Goal: Task Accomplishment & Management: Complete application form

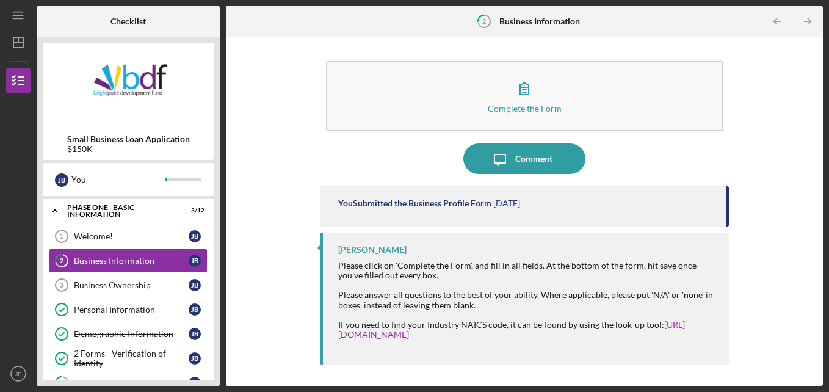
click at [824, 364] on div "Icon/Menu 2 Business Information Checklist Small Business Loan Application $150…" at bounding box center [414, 196] width 829 height 392
click at [320, 262] on div "Jeremy Kalonji Please click on 'Complete the Form', and fill in all fields. At …" at bounding box center [525, 299] width 410 height 132
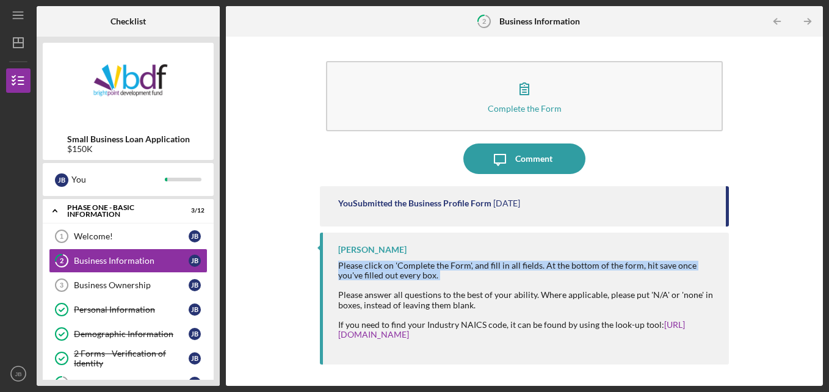
click at [320, 262] on div "Jeremy Kalonji Please click on 'Complete the Form', and fill in all fields. At …" at bounding box center [525, 299] width 410 height 132
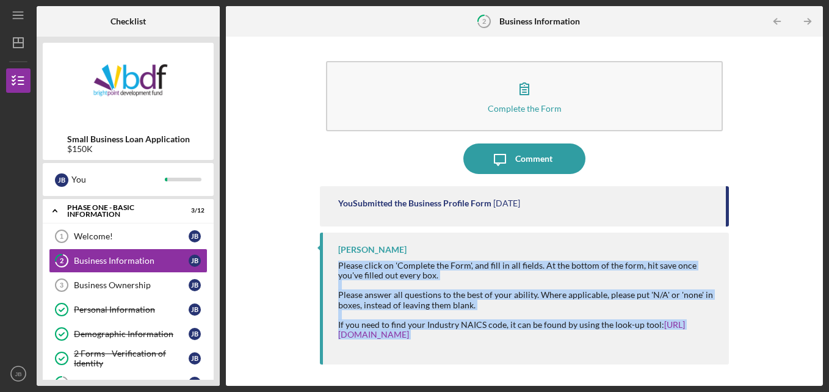
drag, startPoint x: 319, startPoint y: 262, endPoint x: 573, endPoint y: 334, distance: 264.0
click at [573, 334] on div "Jeremy Kalonji Please click on 'Complete the Form', and fill in all fields. At …" at bounding box center [525, 299] width 410 height 132
click at [782, 286] on div "Complete the Form Form Icon/Message Comment You Submitted the Business Profile …" at bounding box center [524, 211] width 585 height 337
click at [780, 312] on div "Complete the Form Form Icon/Message Comment You Submitted the Business Profile …" at bounding box center [524, 211] width 585 height 337
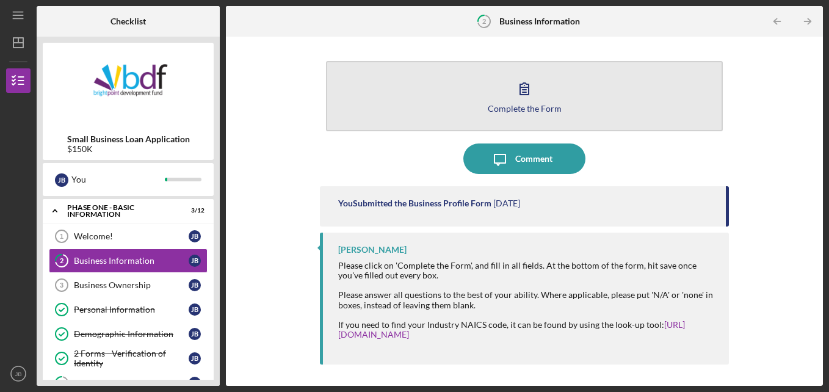
click at [507, 115] on button "Complete the Form Form" at bounding box center [524, 96] width 397 height 70
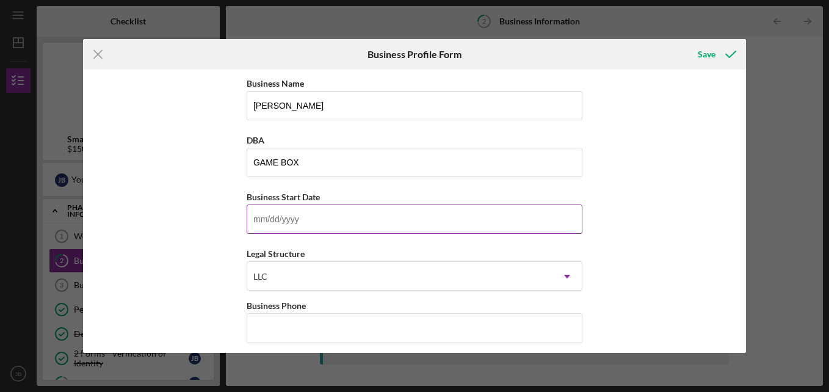
click at [297, 223] on input "Business Start Date" at bounding box center [415, 219] width 336 height 29
type input "09/01/2025"
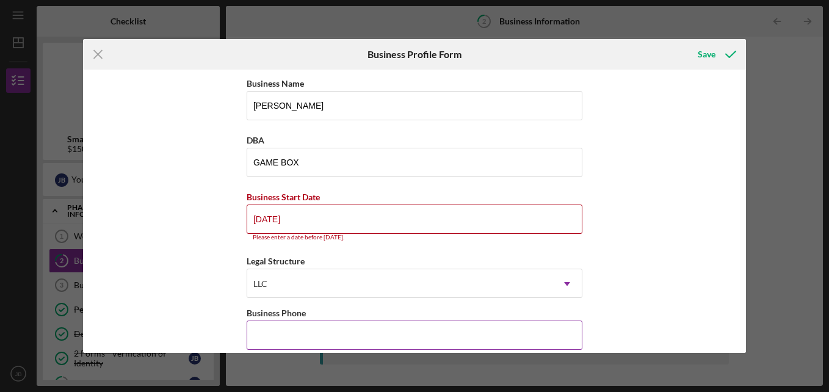
click at [370, 331] on input "Business Phone" at bounding box center [415, 334] width 336 height 29
type input "(260) 410-1330"
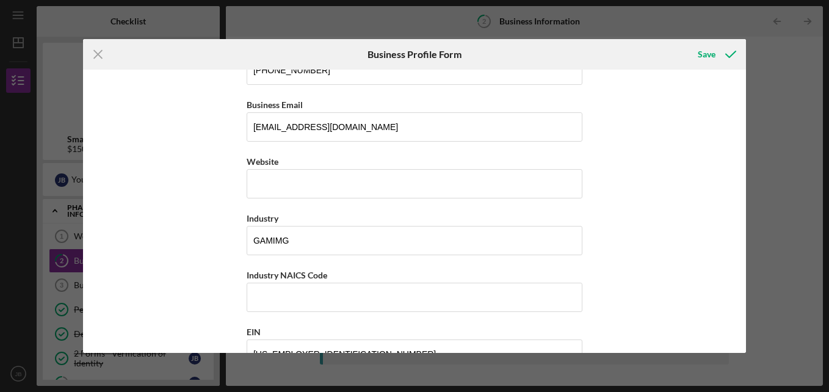
scroll to position [276, 0]
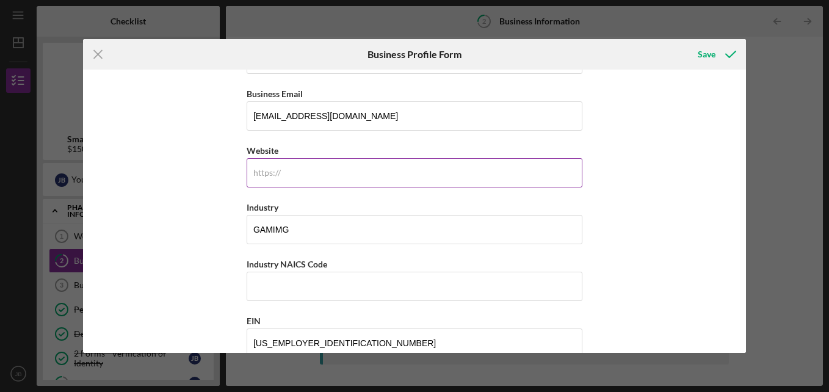
click at [394, 172] on input "Website" at bounding box center [415, 172] width 336 height 29
type input "NA"
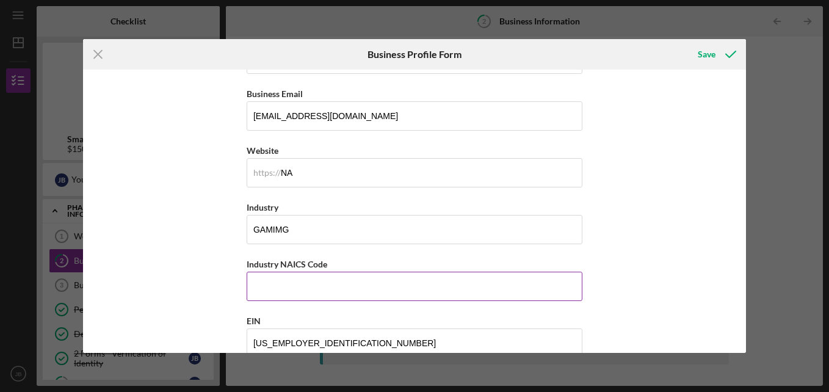
click at [462, 299] on input "Industry NAICS Code" at bounding box center [415, 286] width 336 height 29
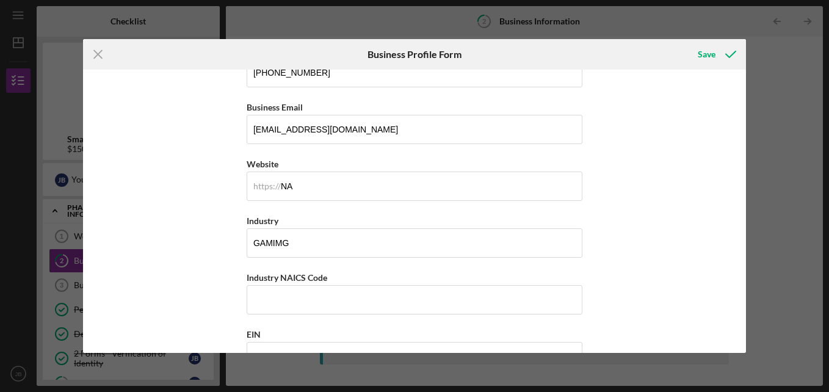
scroll to position [0, 0]
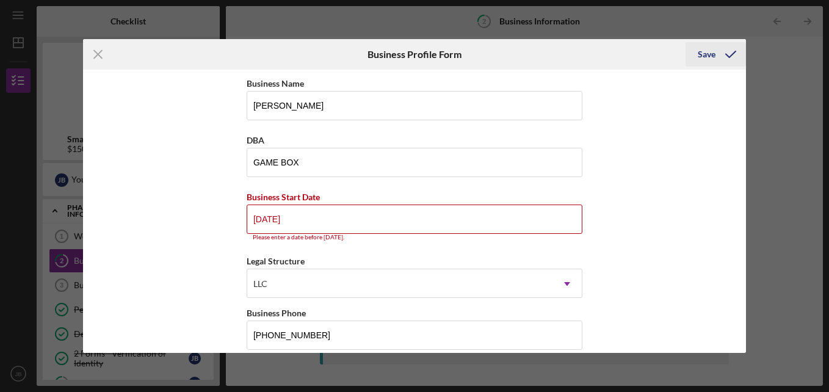
click at [705, 49] on div "Save" at bounding box center [707, 54] width 18 height 24
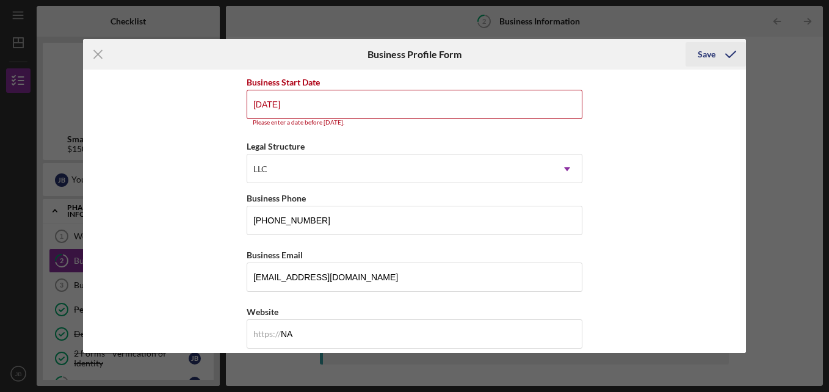
scroll to position [120, 0]
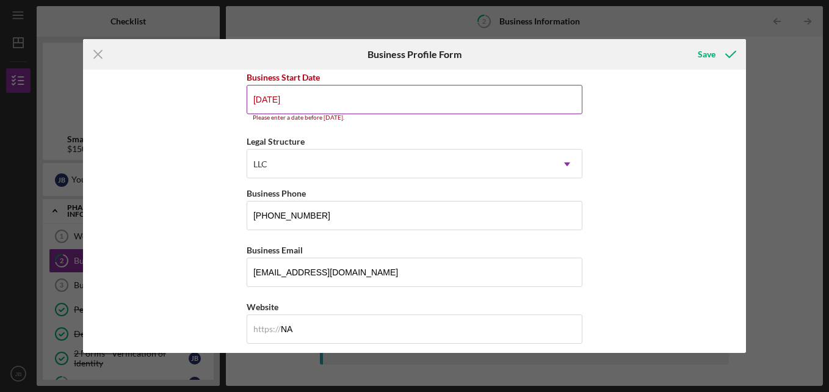
click at [342, 96] on input "09/01/2025" at bounding box center [415, 99] width 336 height 29
type input "0m/dd/yyyy"
type input "08/31/2025"
click at [703, 55] on div "Save" at bounding box center [707, 54] width 18 height 24
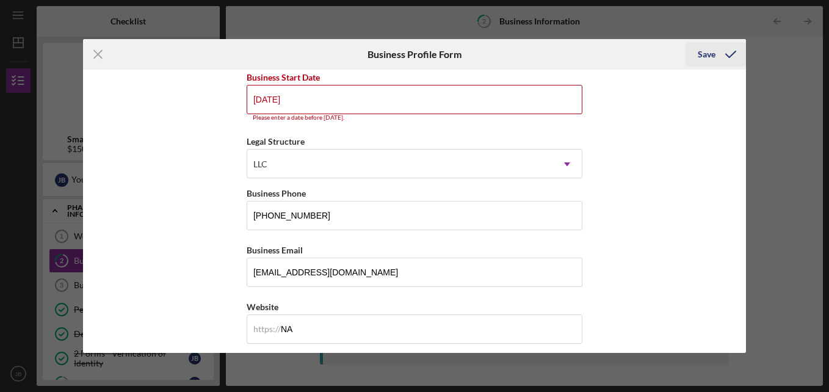
click at [716, 51] on icon "submit" at bounding box center [730, 54] width 31 height 31
click at [404, 97] on input "08/31/2025" at bounding box center [415, 99] width 336 height 29
click at [369, 94] on input "08/31/2025" at bounding box center [415, 99] width 336 height 29
click at [621, 168] on div "Business Name Jamaro Bowens DBA GAME BOX Business Start Date 08/31/2025 Please …" at bounding box center [414, 211] width 663 height 283
click at [729, 59] on icon "submit" at bounding box center [730, 54] width 31 height 31
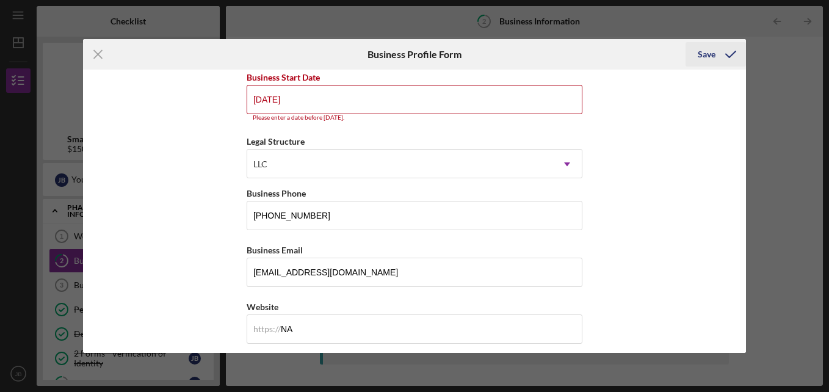
click at [729, 59] on icon "submit" at bounding box center [730, 54] width 31 height 31
click at [703, 57] on div "Save" at bounding box center [707, 54] width 18 height 24
click at [407, 96] on input "08/31/2025" at bounding box center [415, 99] width 336 height 29
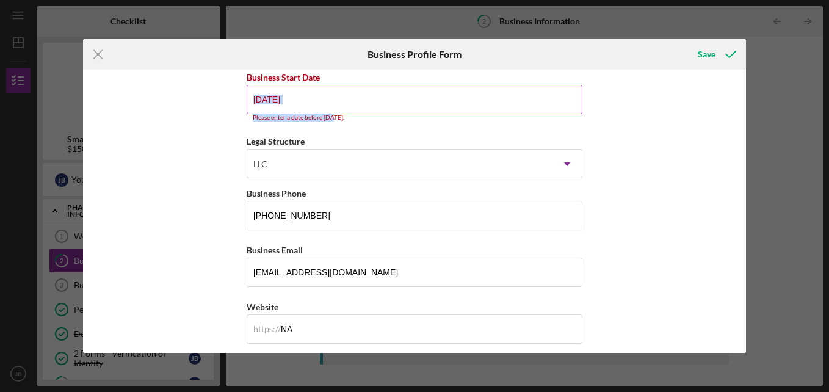
drag, startPoint x: 330, startPoint y: 117, endPoint x: 261, endPoint y: 105, distance: 70.1
click at [261, 105] on div "Business Start Date 08/31/2025 Please enter a date before today." at bounding box center [415, 96] width 336 height 52
click at [264, 117] on div "Please enter a date before today." at bounding box center [415, 117] width 336 height 7
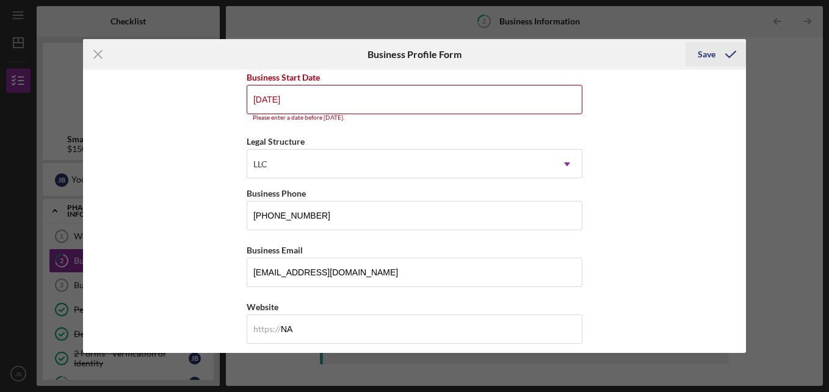
click at [731, 58] on icon "submit" at bounding box center [730, 54] width 31 height 31
click at [745, 131] on div "Icon/Menu Close Business Profile Form Save Business Name Jamaro Bowens DBA GAME…" at bounding box center [414, 196] width 829 height 392
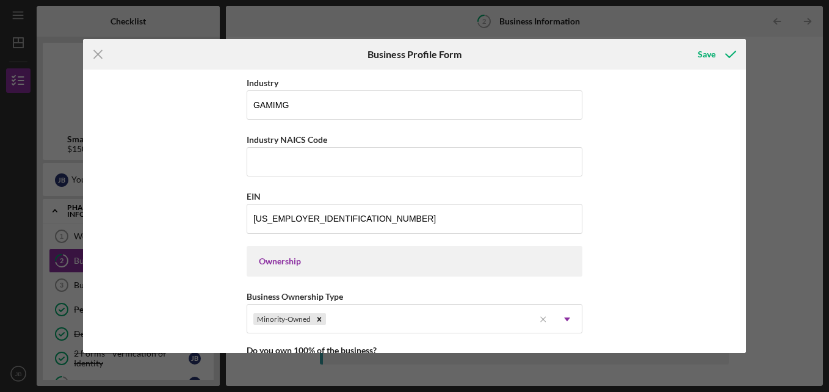
scroll to position [407, 0]
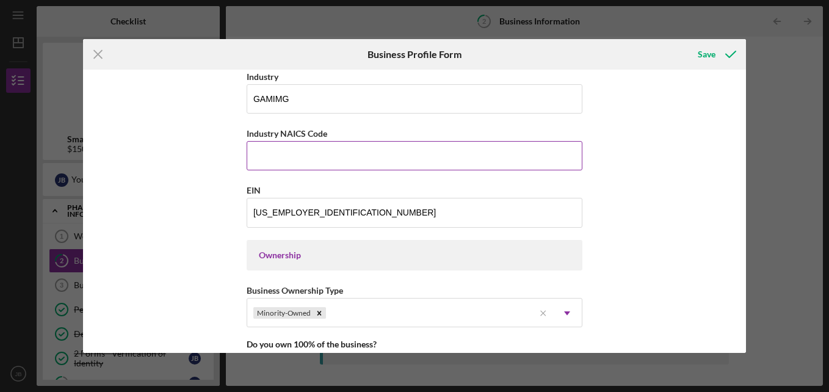
click at [459, 165] on input "Industry NAICS Code" at bounding box center [415, 155] width 336 height 29
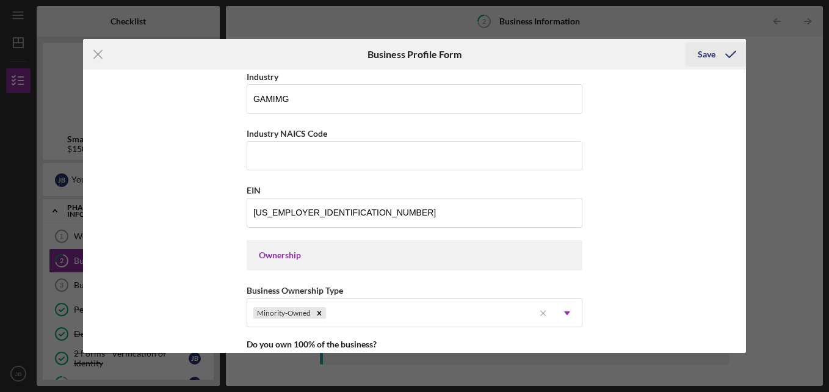
click at [726, 49] on icon "submit" at bounding box center [730, 54] width 31 height 31
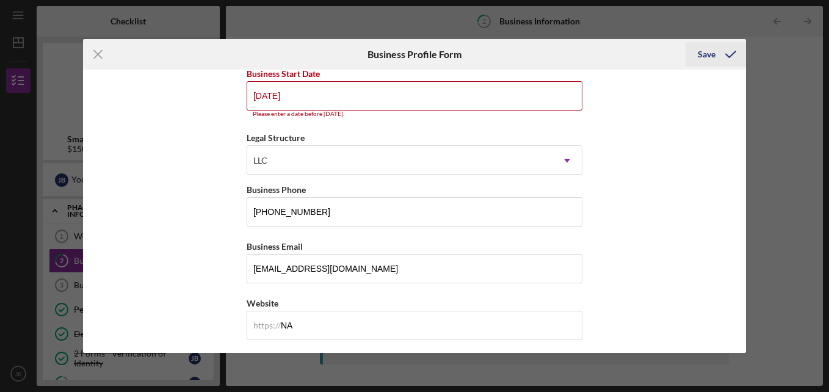
scroll to position [120, 0]
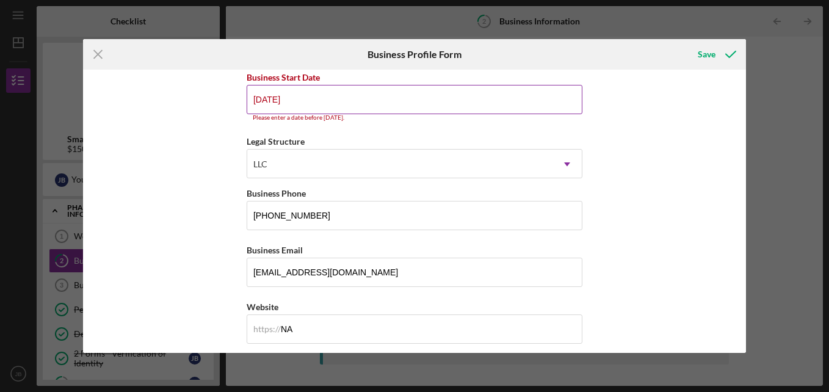
click at [316, 98] on input "08/31/2025" at bounding box center [415, 99] width 336 height 29
type input "08/31/2025"
click at [686, 42] on button "Save" at bounding box center [716, 54] width 60 height 24
click at [377, 98] on input "08/31/2025" at bounding box center [415, 99] width 336 height 29
click at [698, 86] on div "Business Name Jamaro Bowens DBA GAME BOX Business Start Date 08/31/2025 Please …" at bounding box center [414, 211] width 663 height 283
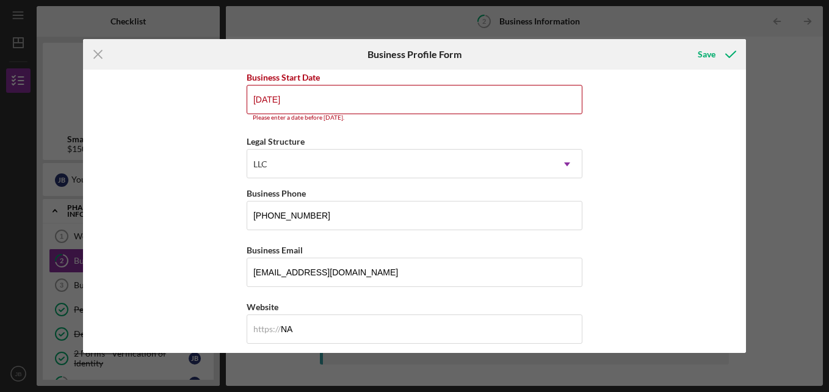
click at [628, 109] on div "Business Name Jamaro Bowens DBA GAME BOX Business Start Date 08/31/2025 Please …" at bounding box center [414, 211] width 663 height 283
drag, startPoint x: 628, startPoint y: 109, endPoint x: 578, endPoint y: 147, distance: 62.8
click at [578, 147] on div "Business Name Jamaro Bowens DBA GAME BOX Business Start Date 08/31/2025 Please …" at bounding box center [414, 211] width 663 height 283
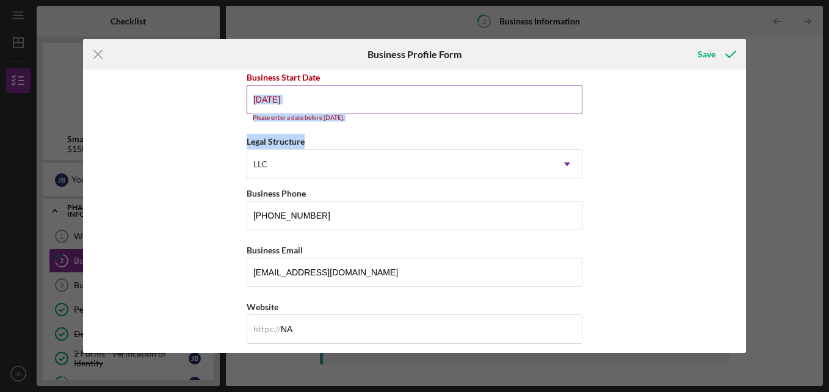
click at [333, 95] on input "08/31/2025" at bounding box center [415, 99] width 336 height 29
